Goal: Transaction & Acquisition: Purchase product/service

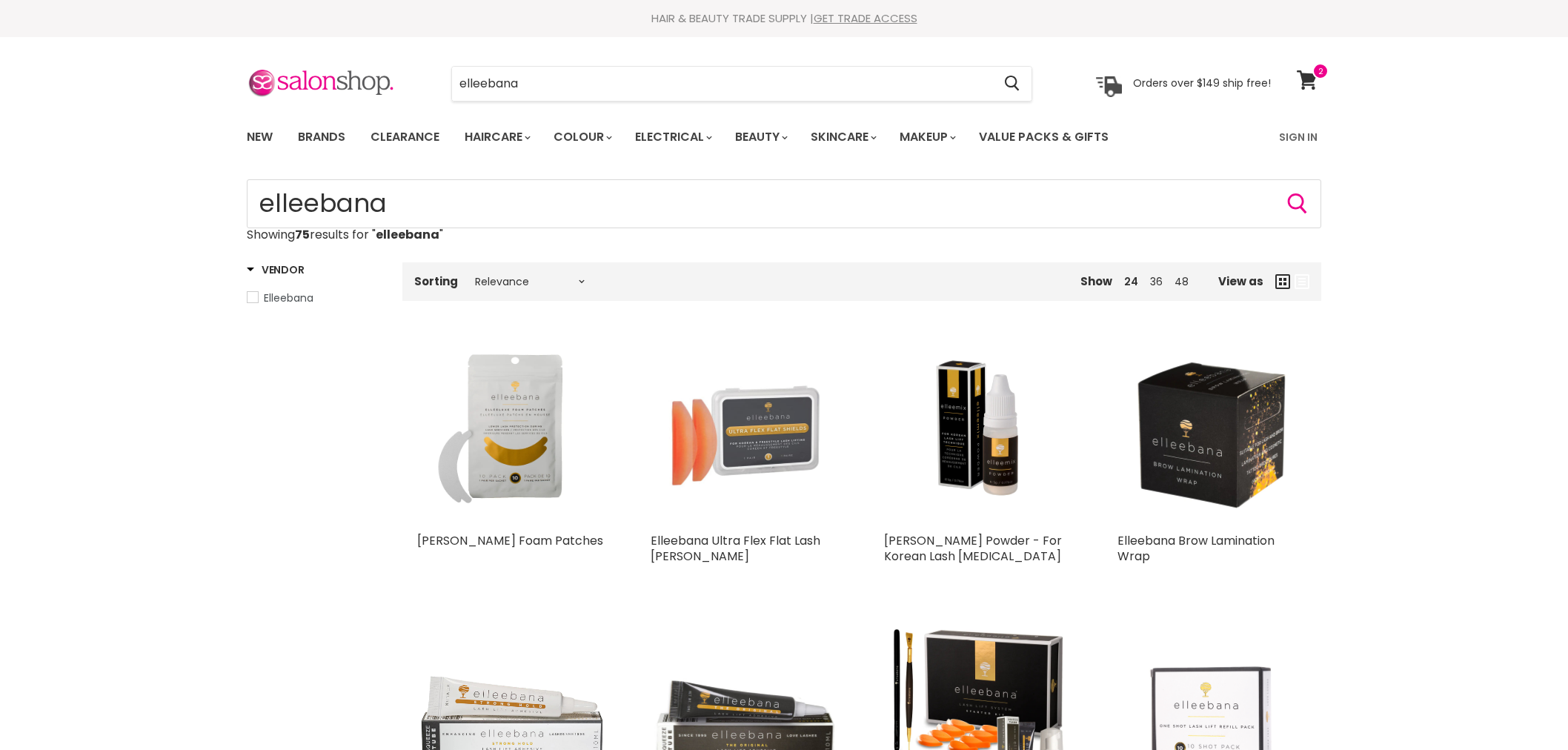
click at [404, 89] on div "elleebana Cancel Orders over $149 ship free!" at bounding box center [759, 83] width 1025 height 34
type input "MUK"
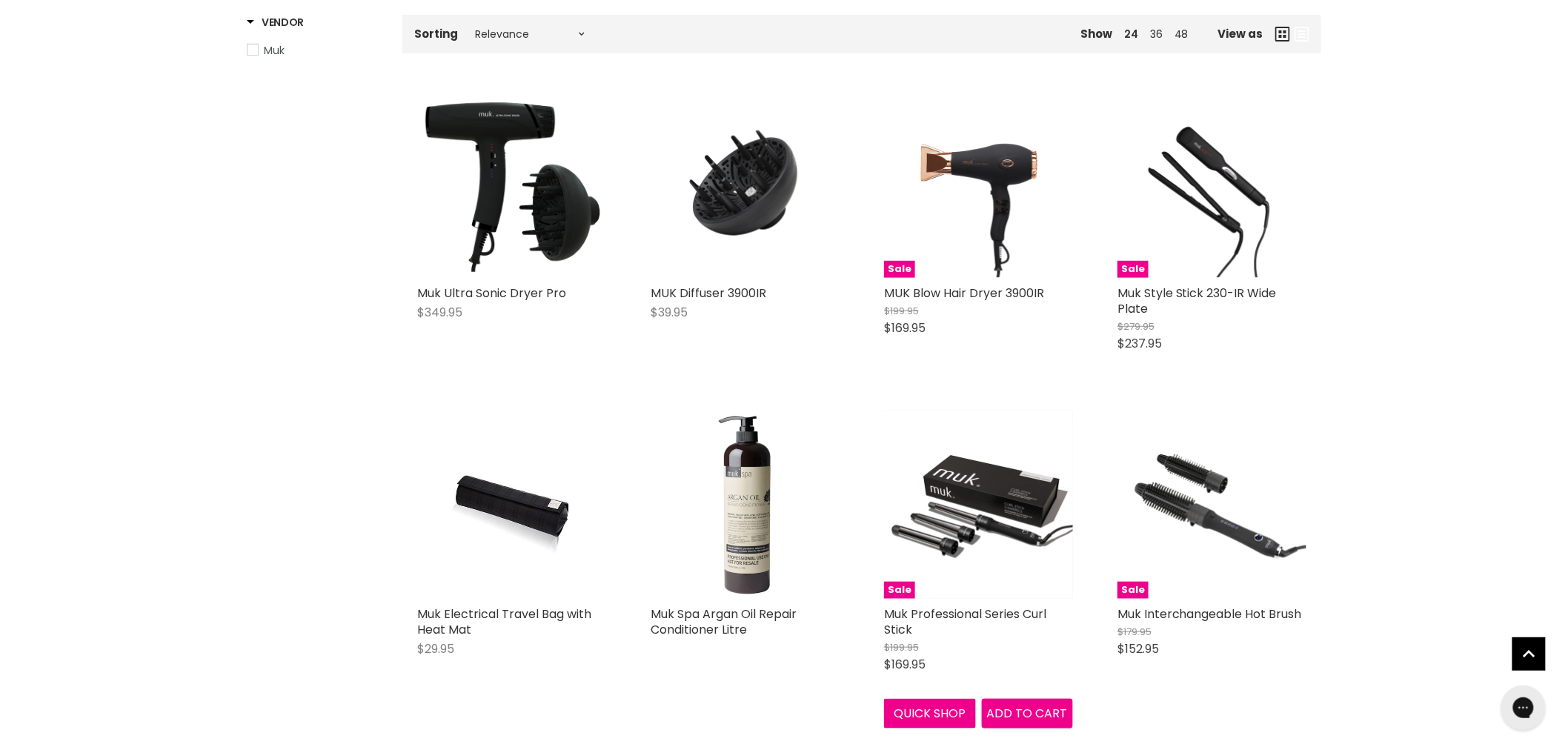
scroll to position [329, 0]
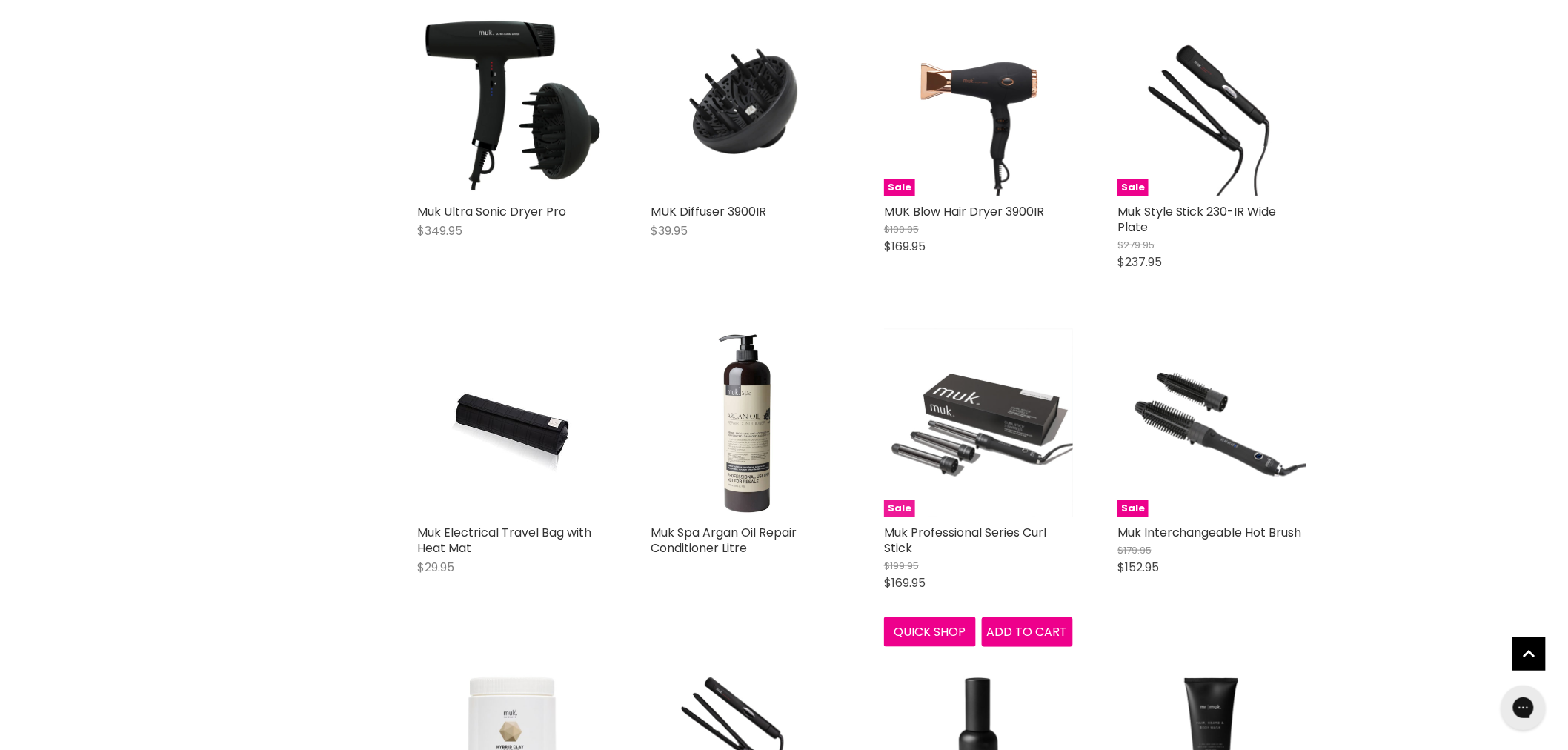
click at [997, 441] on img "Main content" at bounding box center [979, 423] width 189 height 189
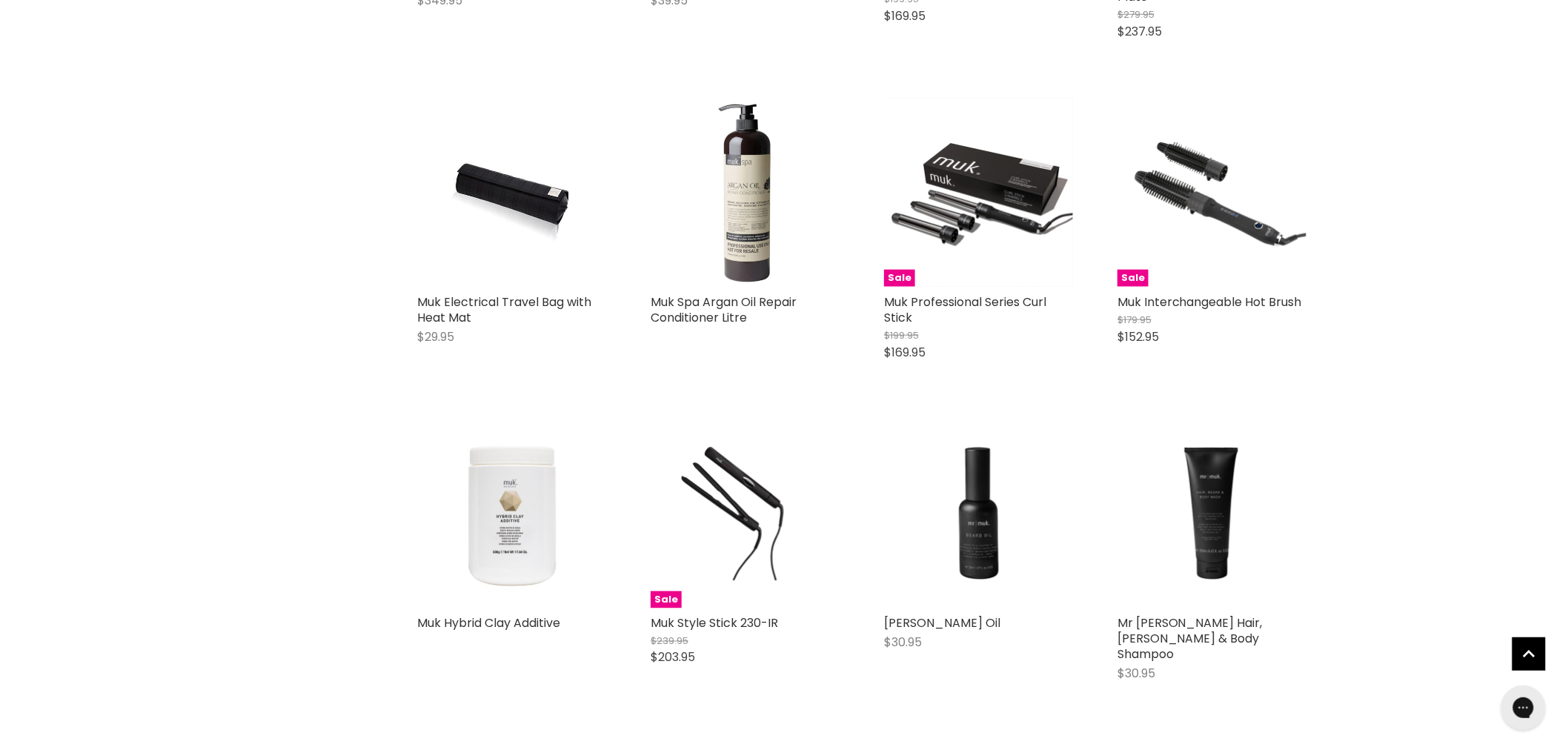
scroll to position [149, 0]
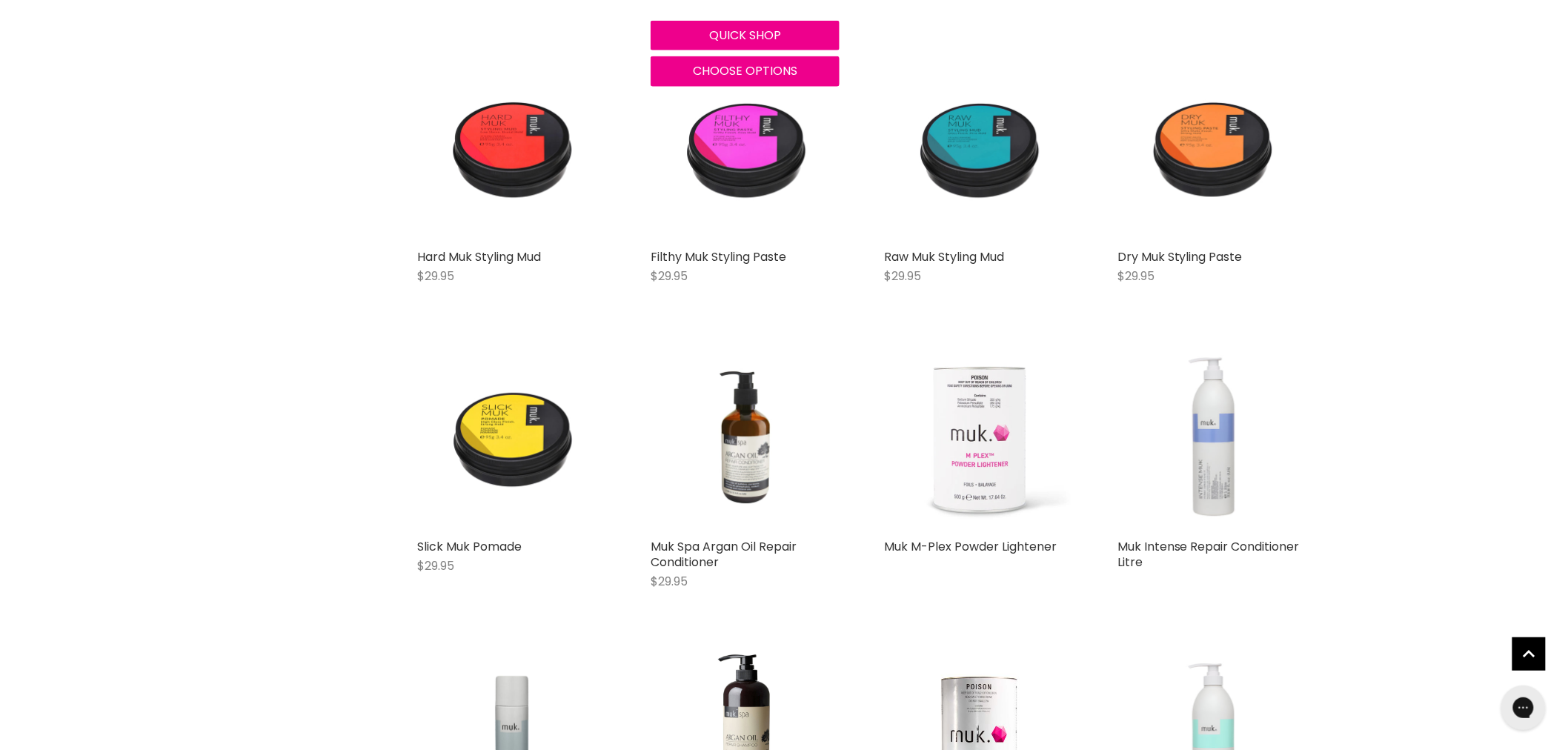
scroll to position [3111, 0]
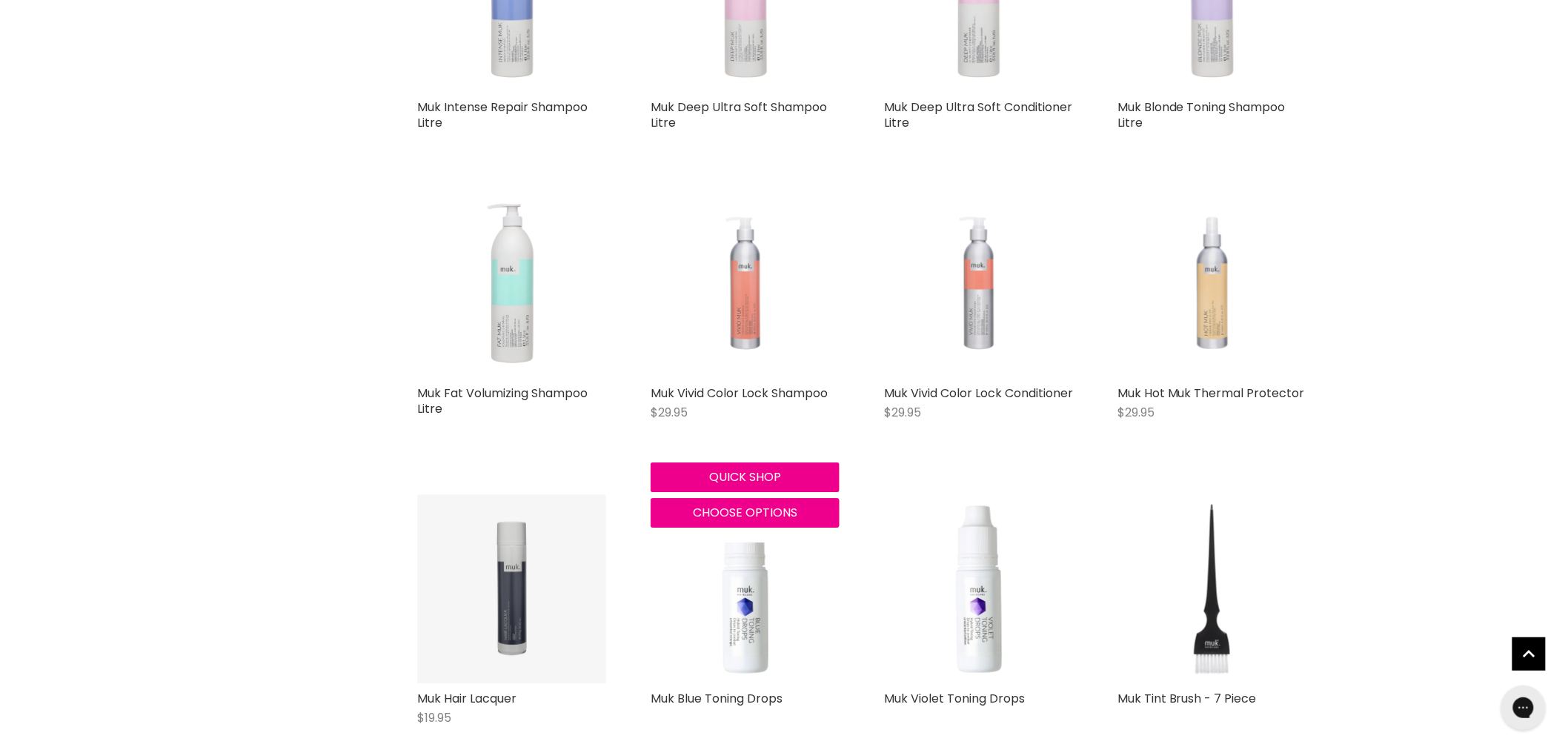
scroll to position [4181, 0]
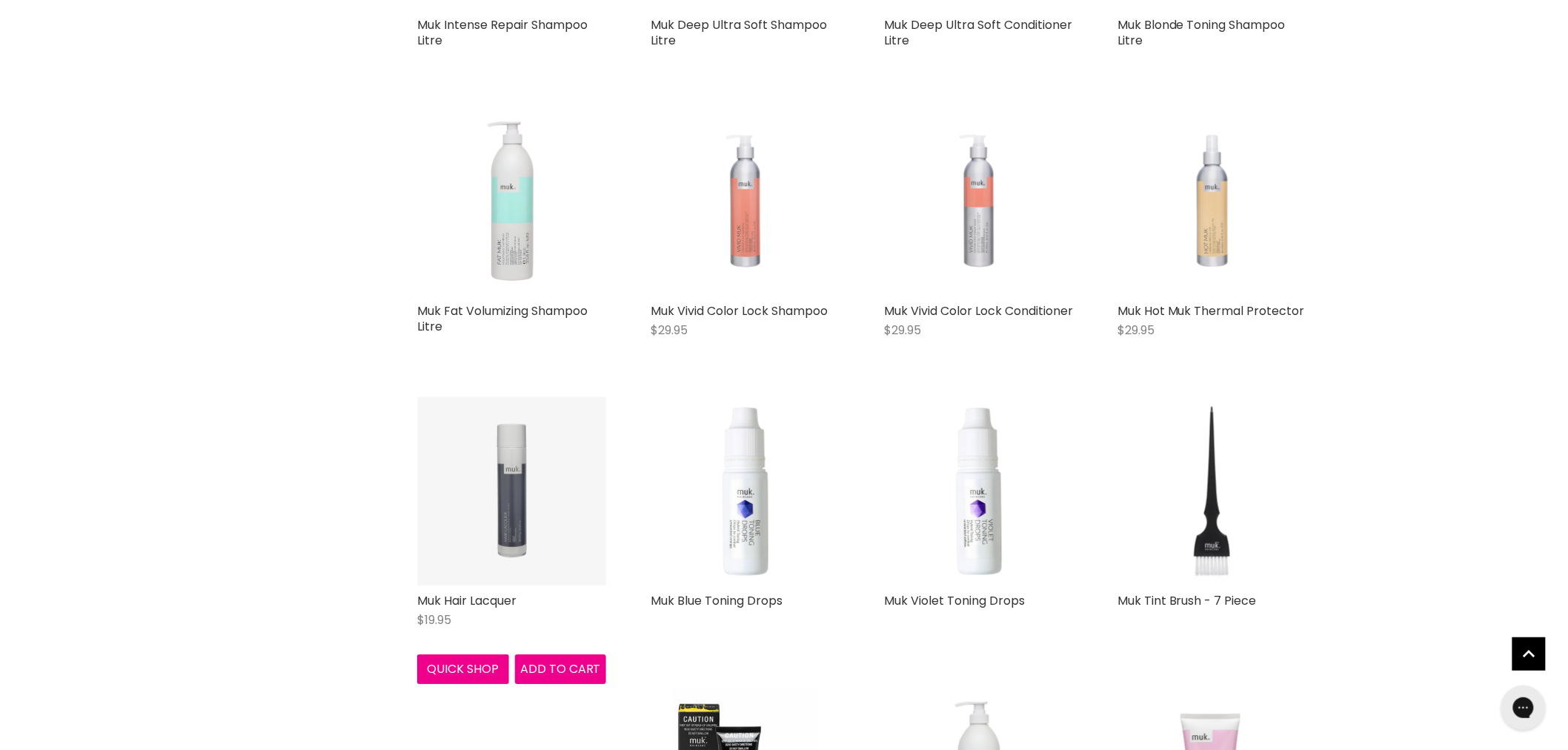
click at [545, 458] on img "Main content" at bounding box center [512, 491] width 189 height 189
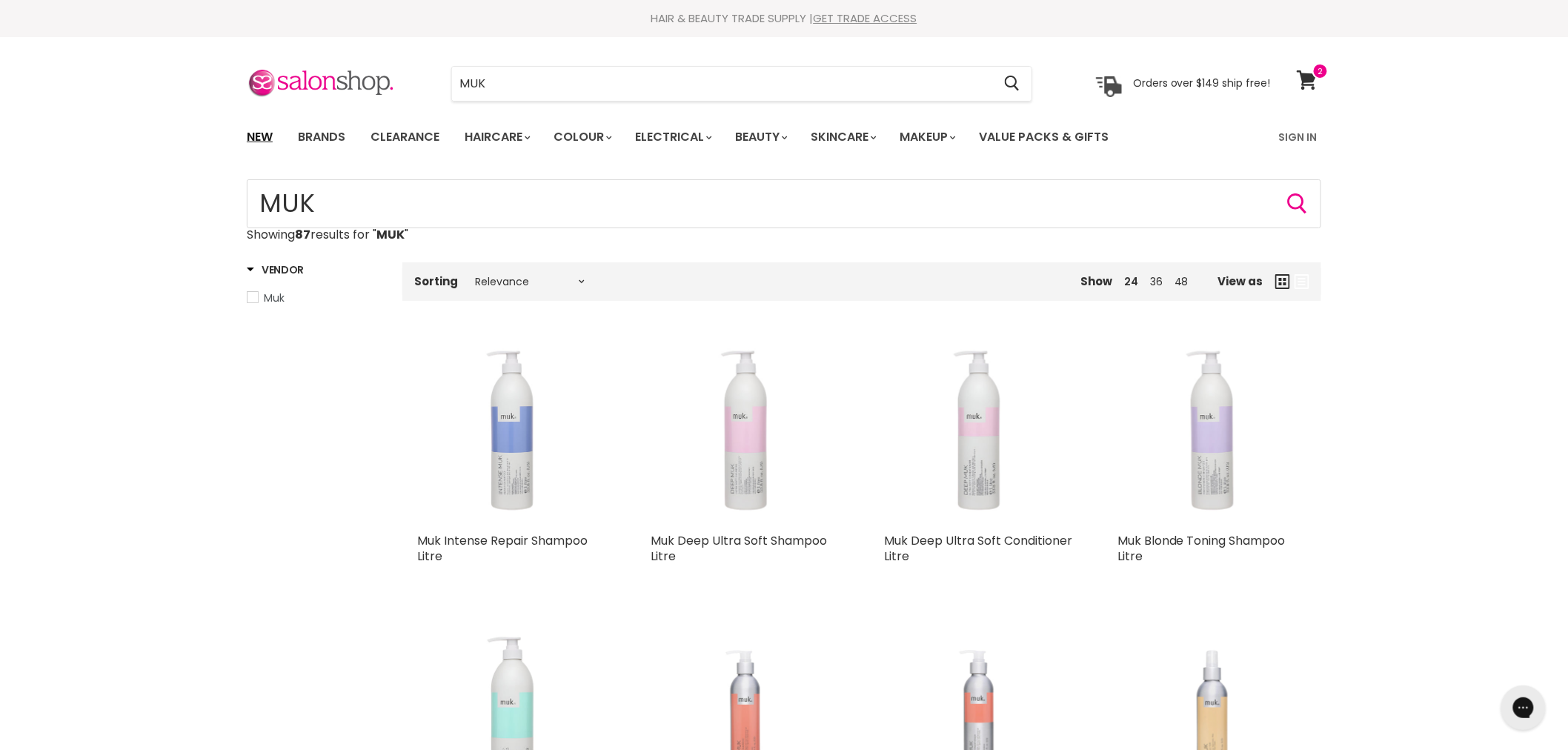
click at [261, 132] on link "New" at bounding box center [259, 136] width 48 height 31
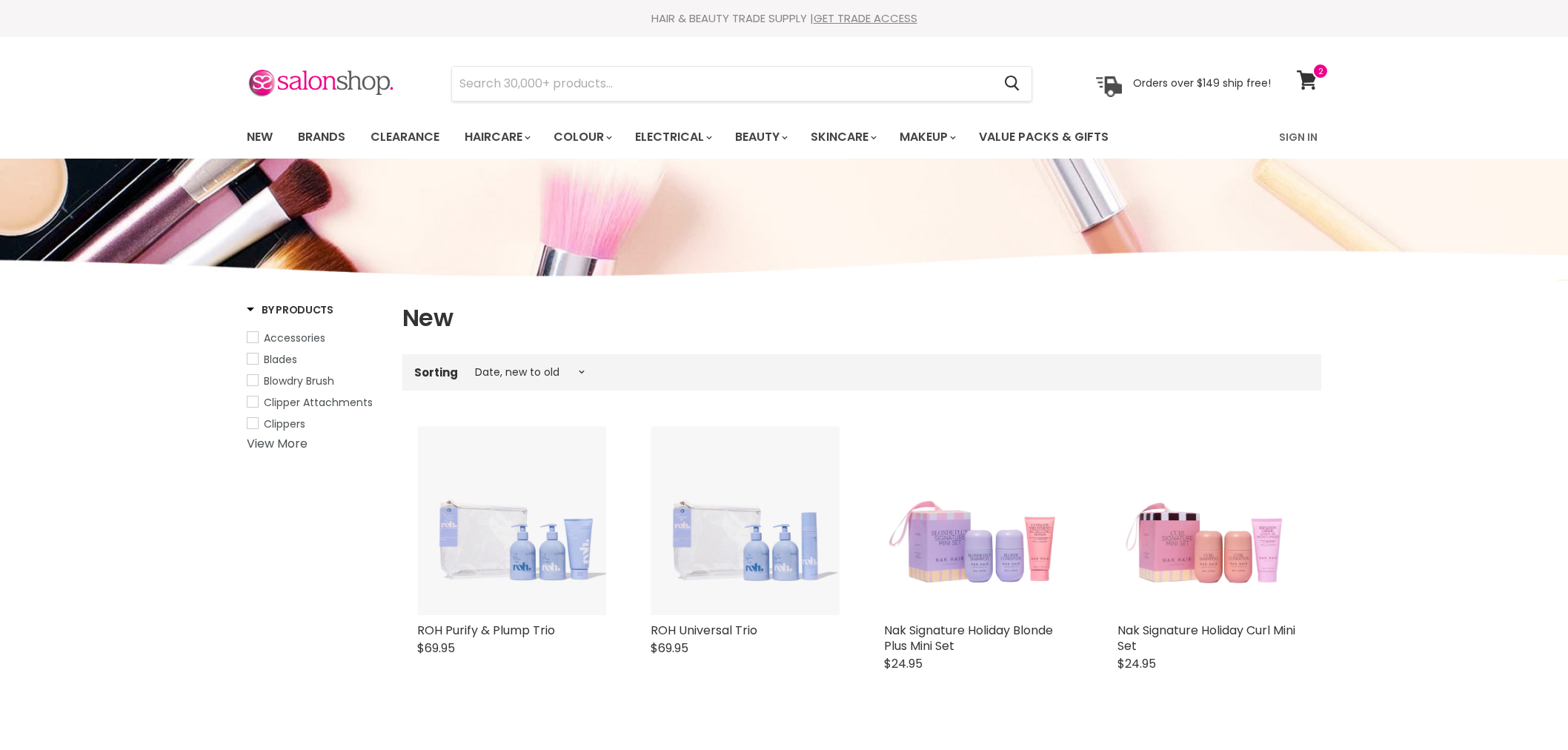
select select "created-descending"
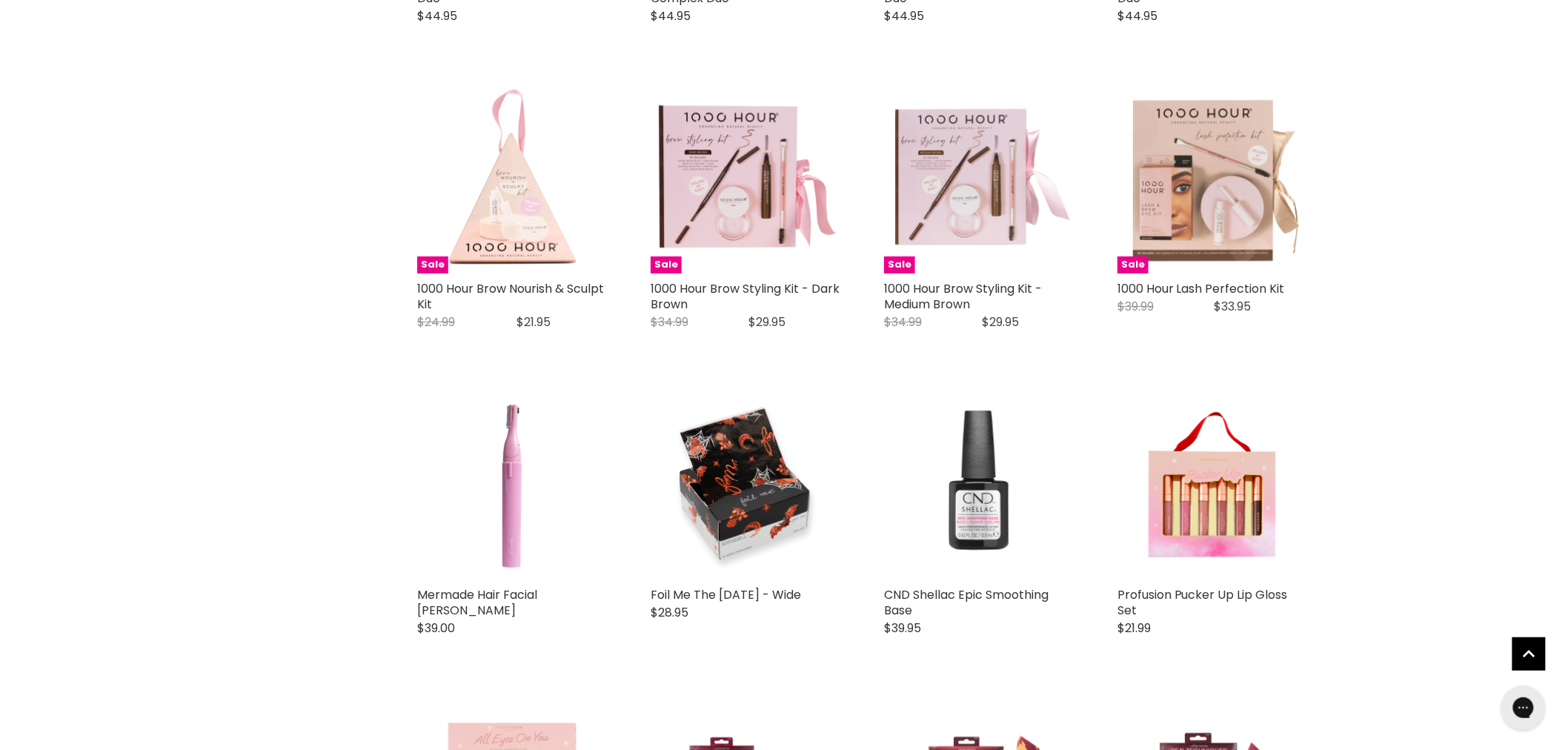
scroll to position [2305, 0]
